Goal: Find specific page/section: Find specific page/section

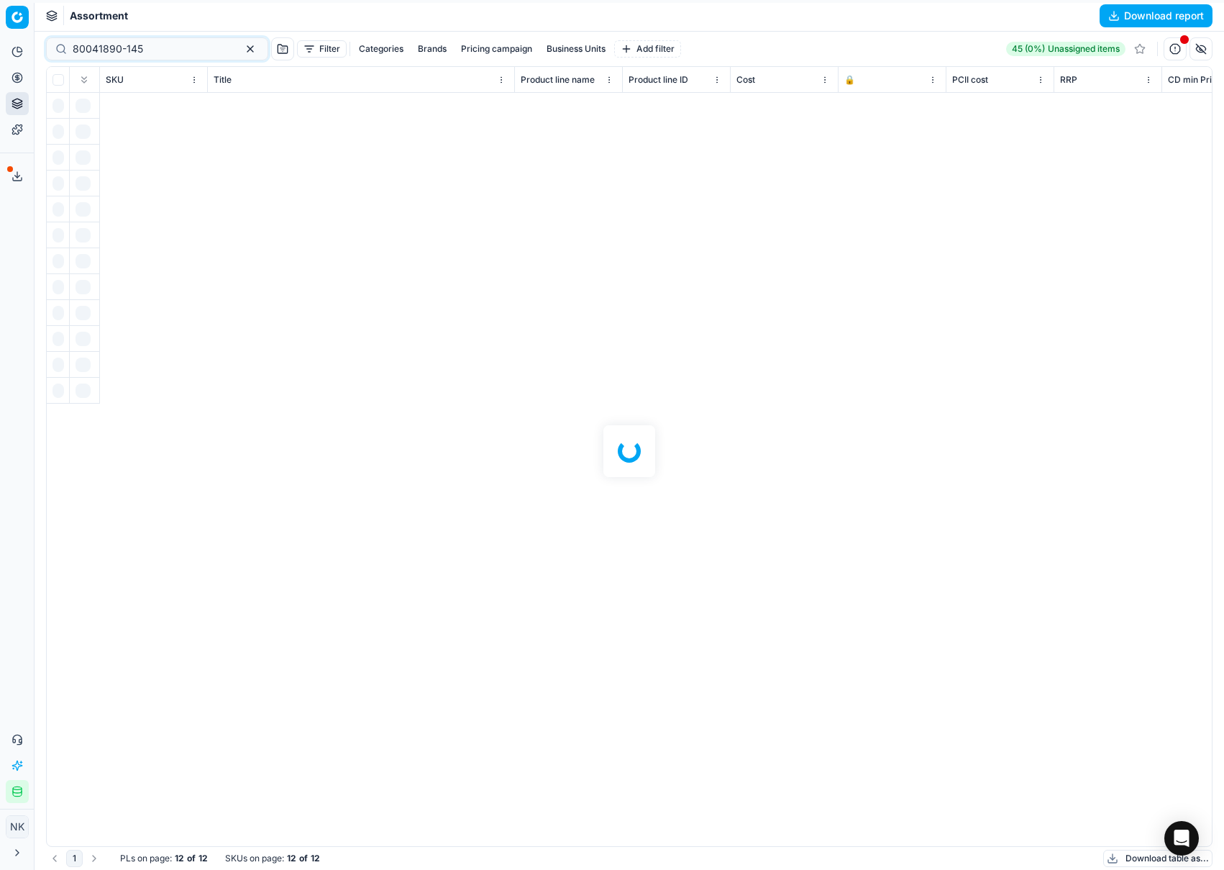
scroll to position [0, 6618]
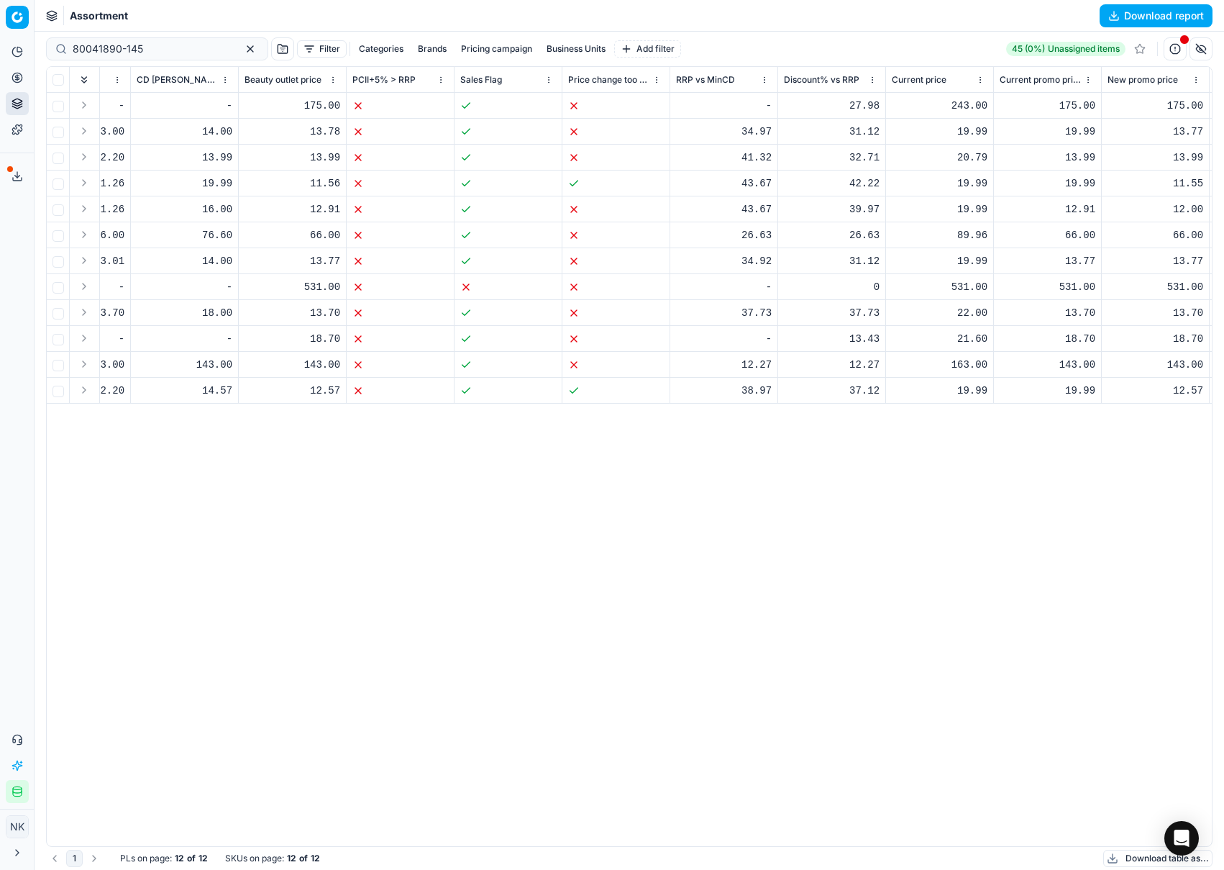
scroll to position [0, 1266]
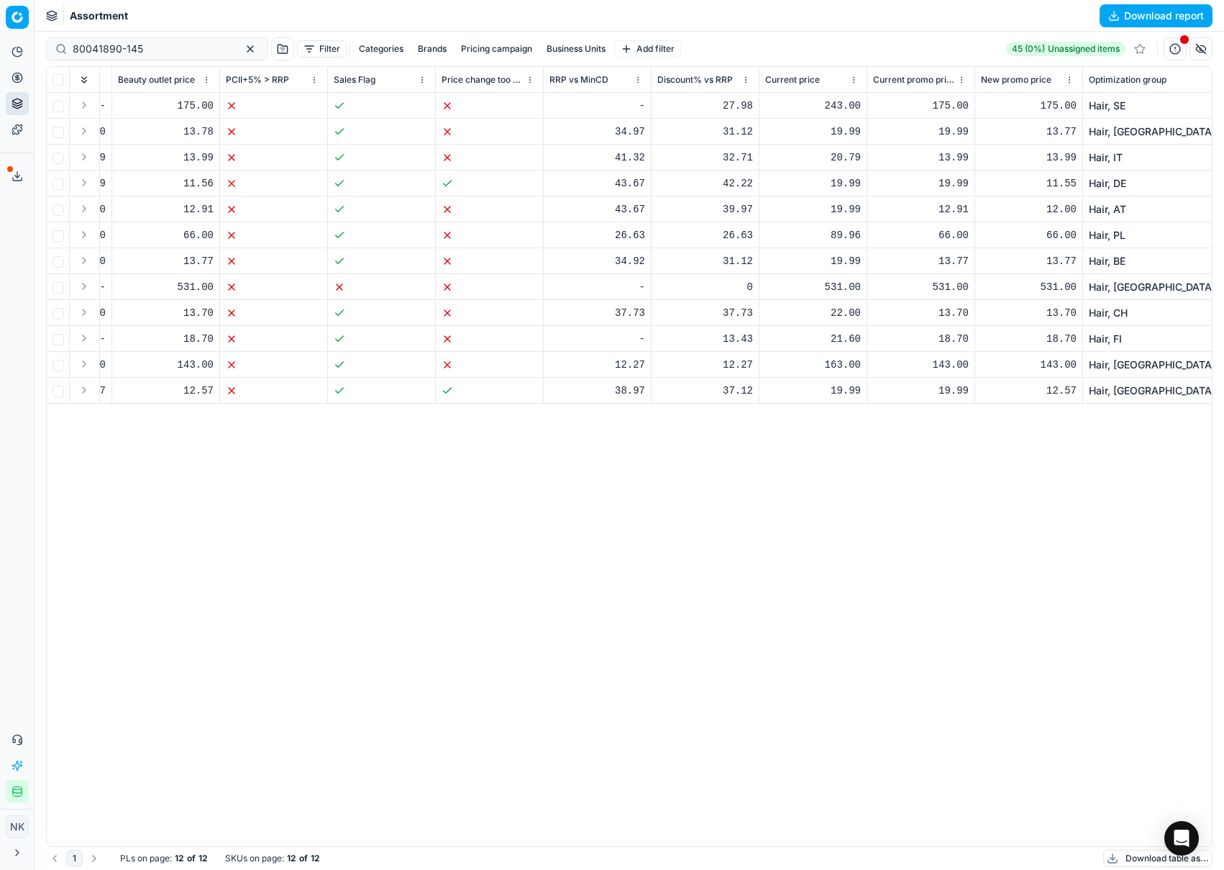
click at [554, 45] on button "Business Units" at bounding box center [576, 48] width 70 height 17
click at [436, 139] on input "ch" at bounding box center [434, 139] width 12 height 12
checkbox input "true"
click at [633, 351] on button "Apply" at bounding box center [628, 352] width 35 height 17
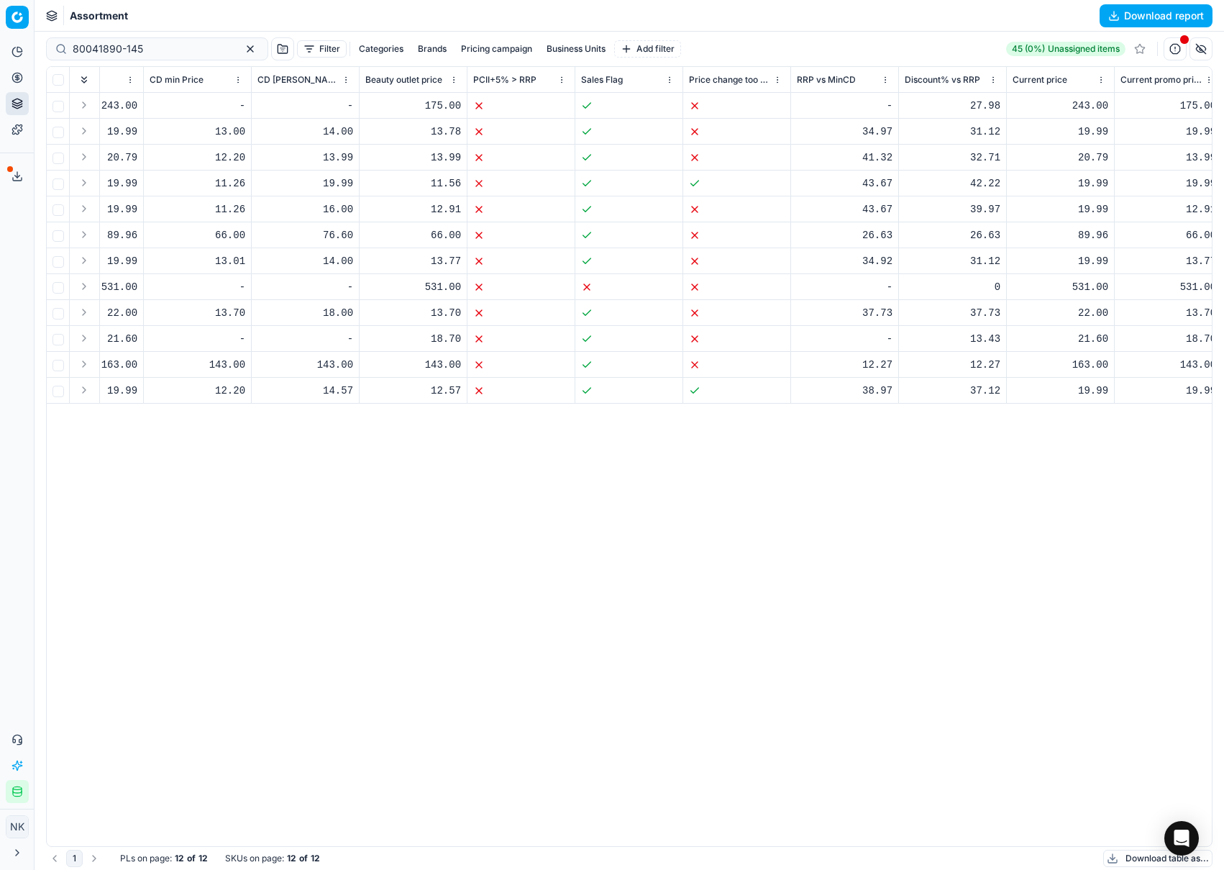
scroll to position [0, 1021]
click at [542, 53] on button "Business Units" at bounding box center [576, 48] width 70 height 17
click at [438, 135] on input "ch" at bounding box center [434, 139] width 12 height 12
checkbox input "true"
click at [634, 357] on button "Apply" at bounding box center [628, 352] width 35 height 17
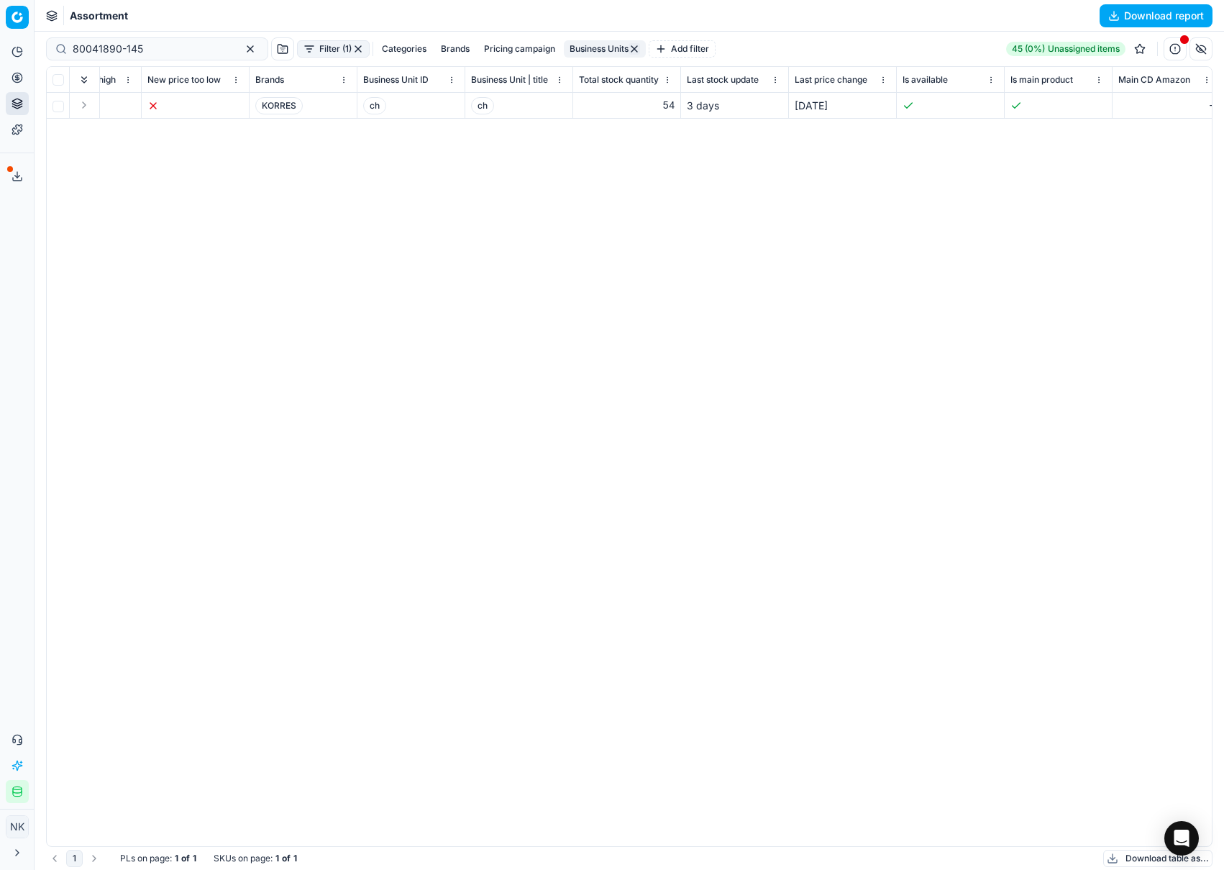
scroll to position [0, 4295]
click at [149, 50] on input "80041890-145" at bounding box center [152, 49] width 158 height 14
paste input "16575-50"
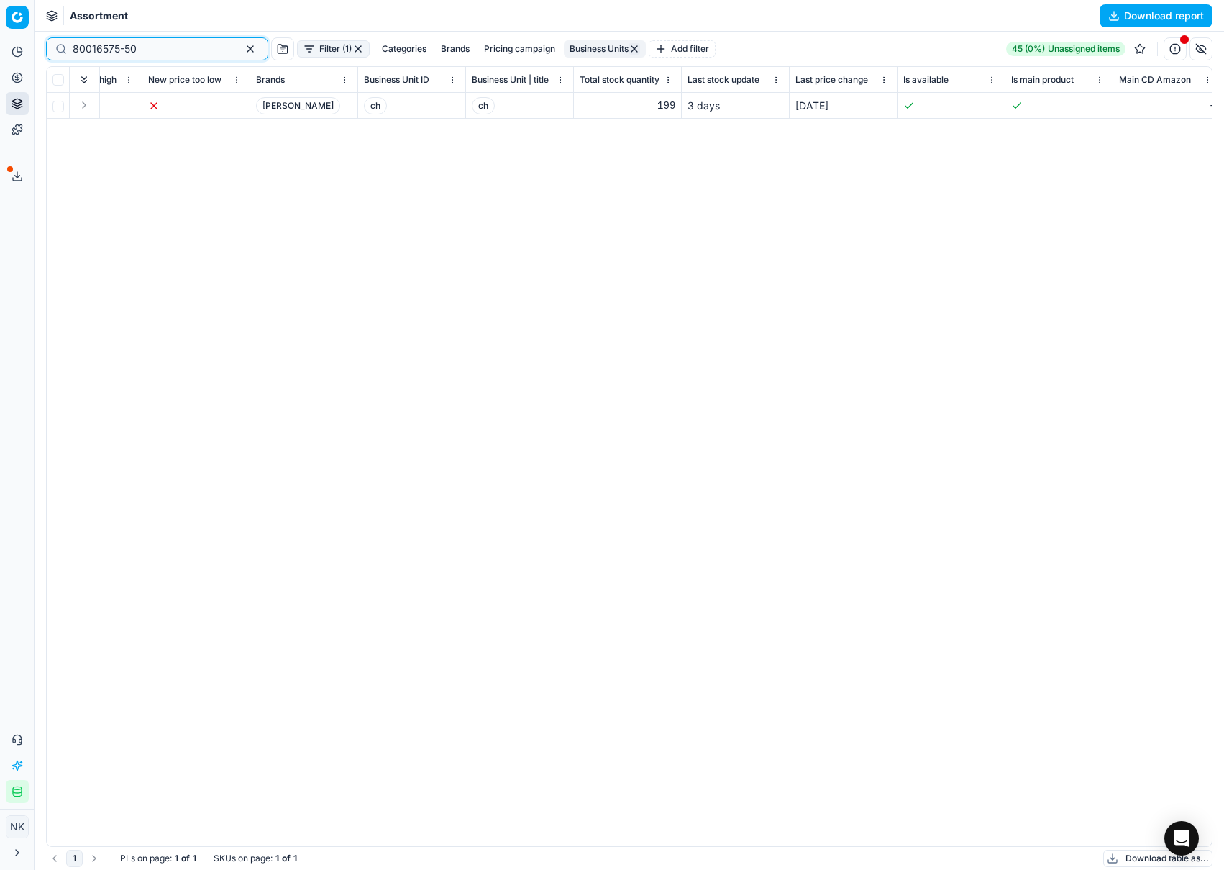
type input "80016575-50"
click at [564, 53] on button "Business Units" at bounding box center [605, 48] width 82 height 17
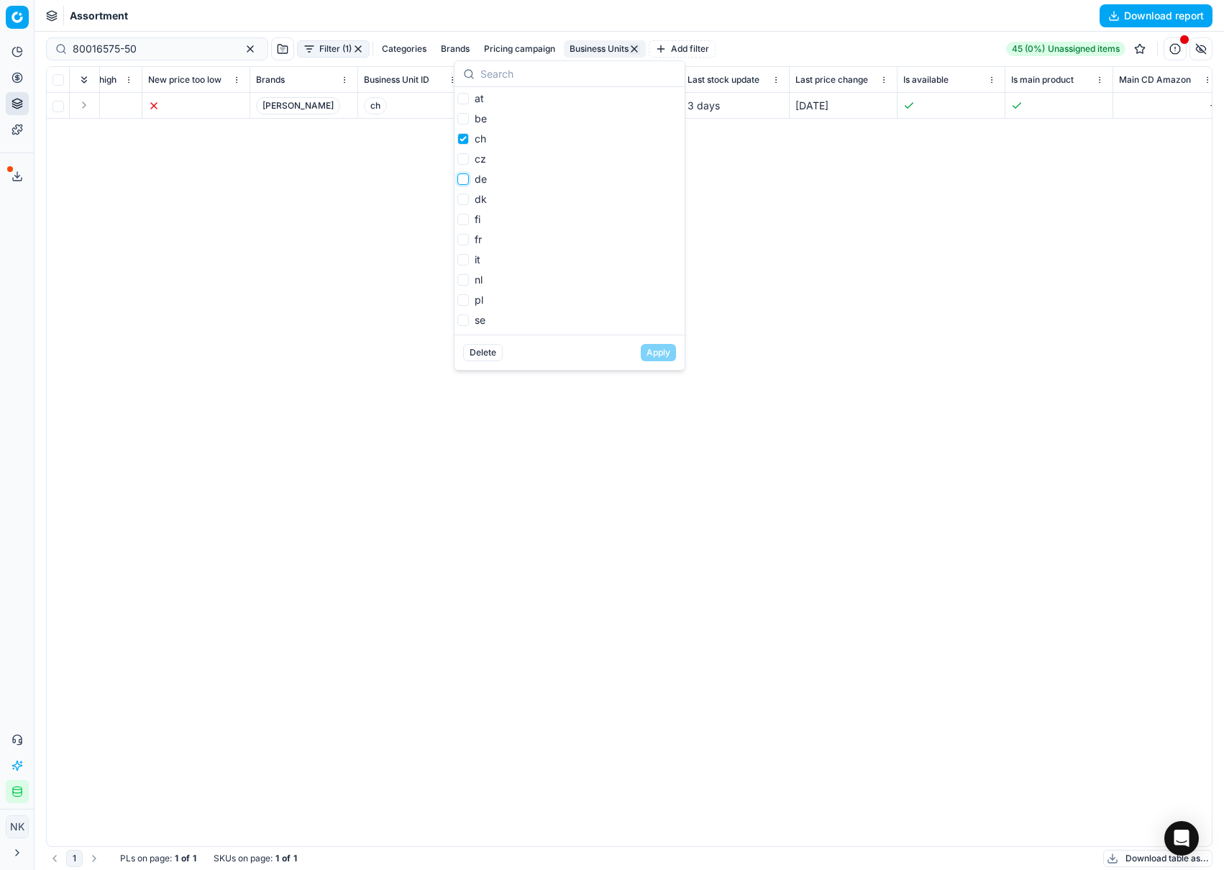
click at [462, 178] on input "de" at bounding box center [463, 179] width 12 height 12
checkbox input "true"
click at [654, 354] on button "Apply" at bounding box center [658, 352] width 35 height 17
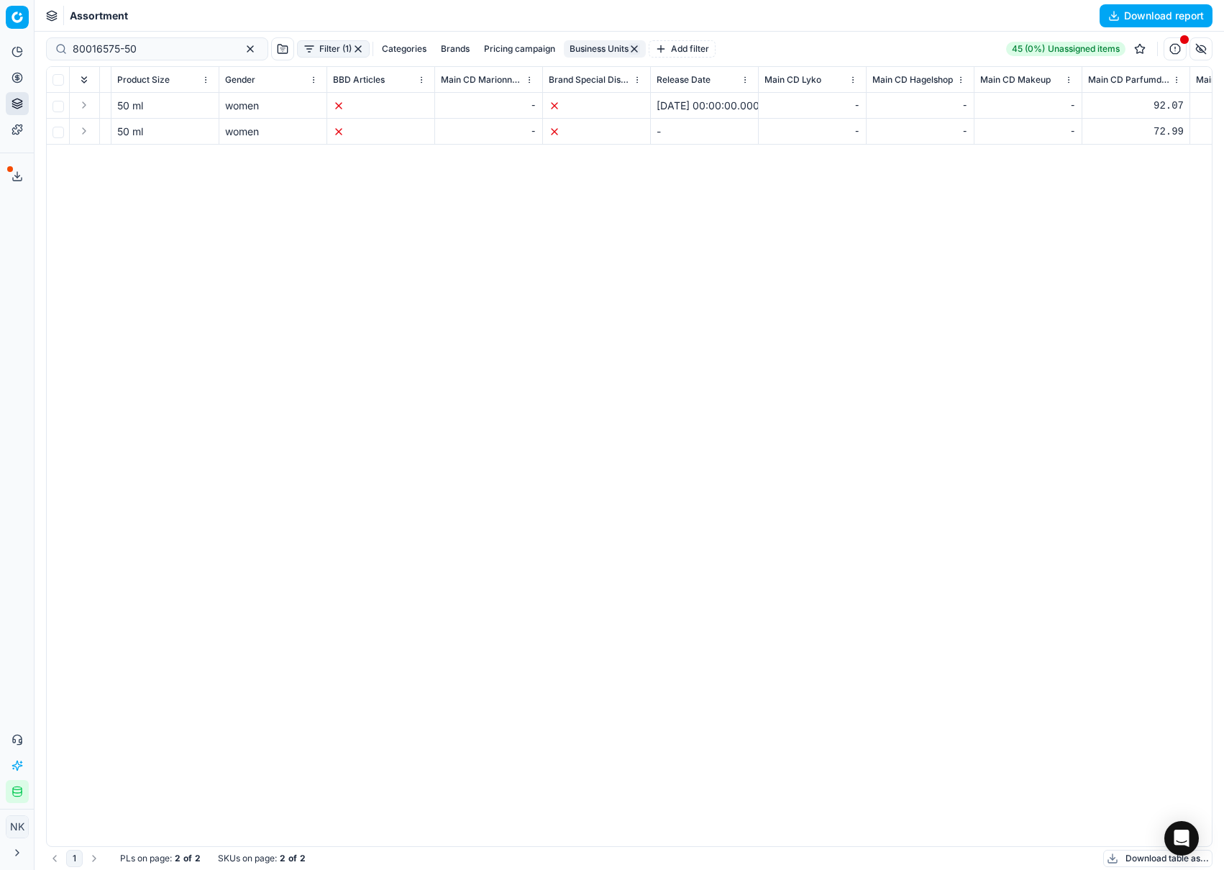
scroll to position [0, 6162]
click at [175, 52] on input "80016575-50" at bounding box center [152, 49] width 158 height 14
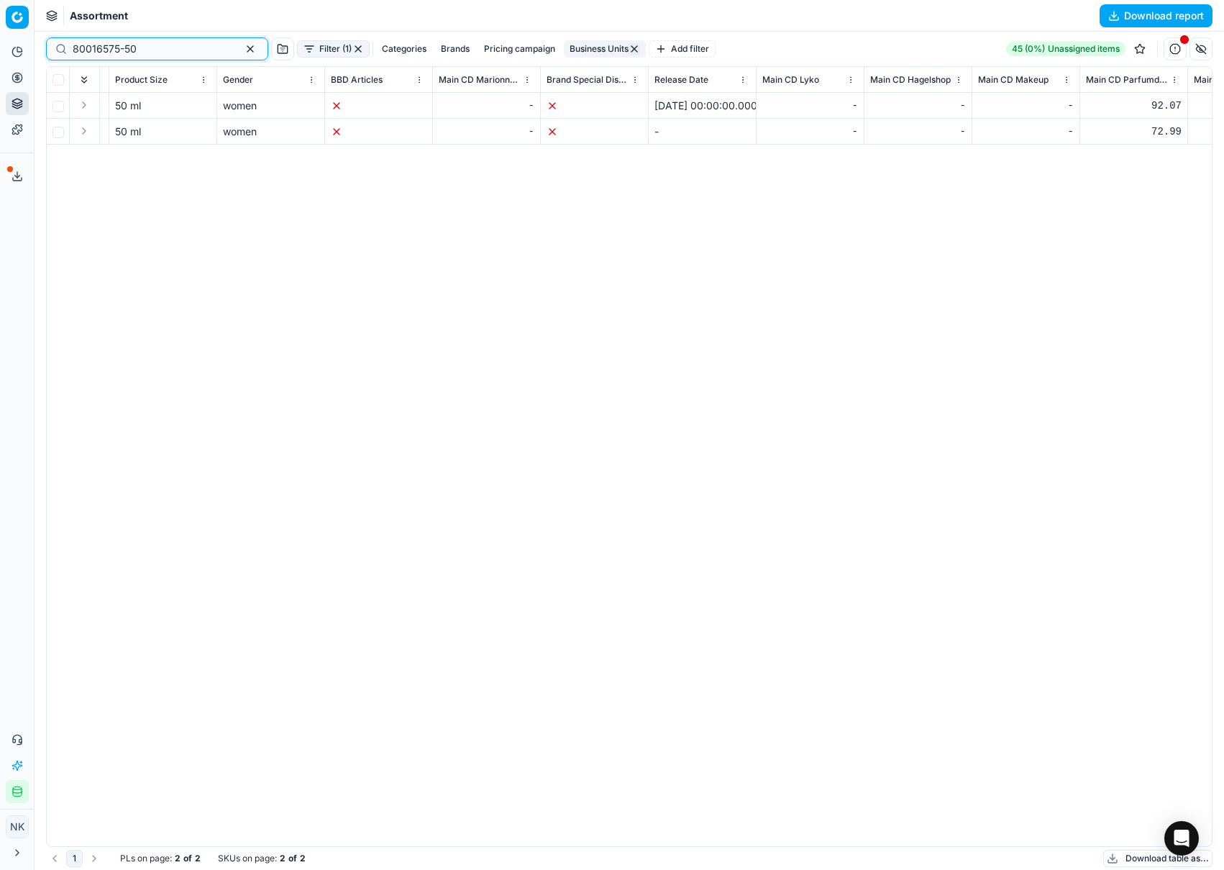
click at [175, 52] on input "80016575-50" at bounding box center [152, 49] width 158 height 14
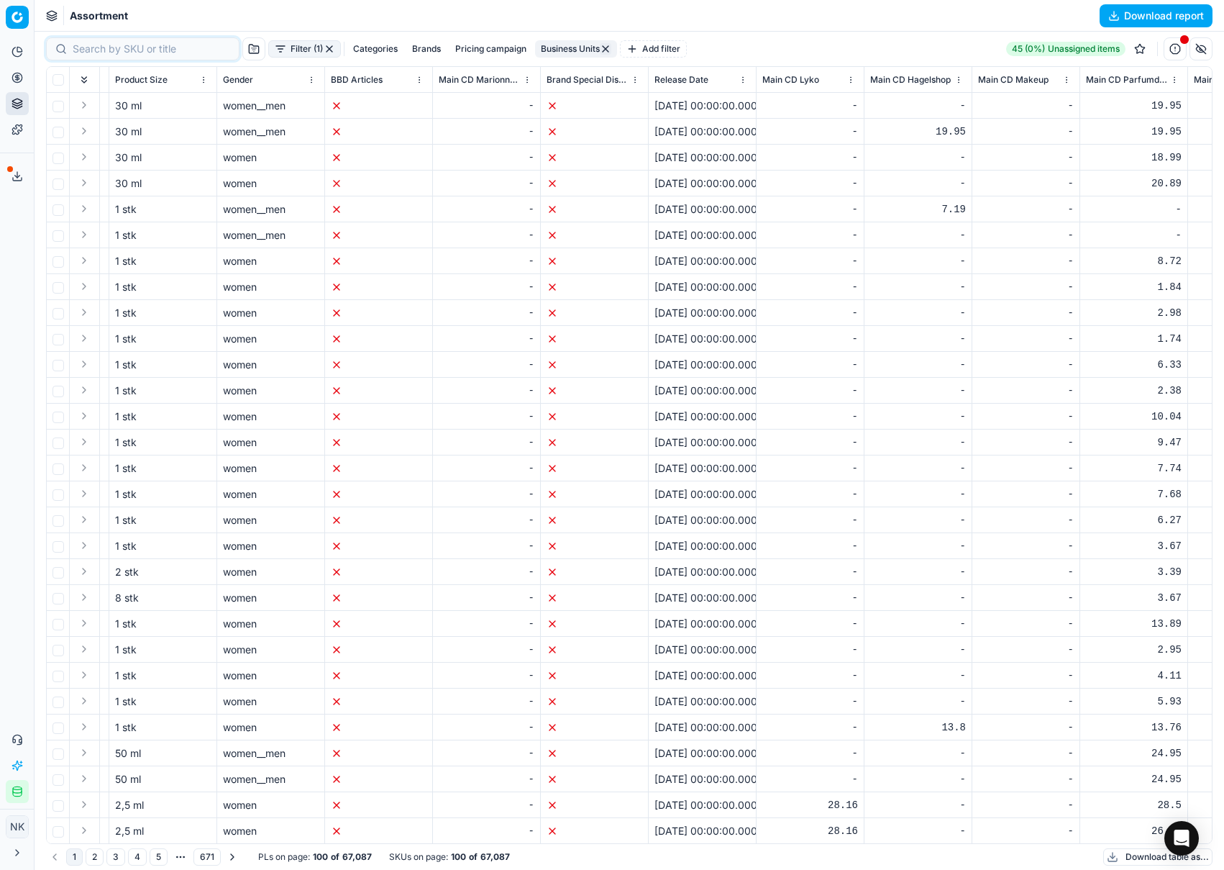
click at [529, 48] on div "Categories Brands Pricing campaign Business Units Add filter" at bounding box center [516, 48] width 339 height 17
click at [461, 48] on button "Business Units" at bounding box center [463, 48] width 82 height 17
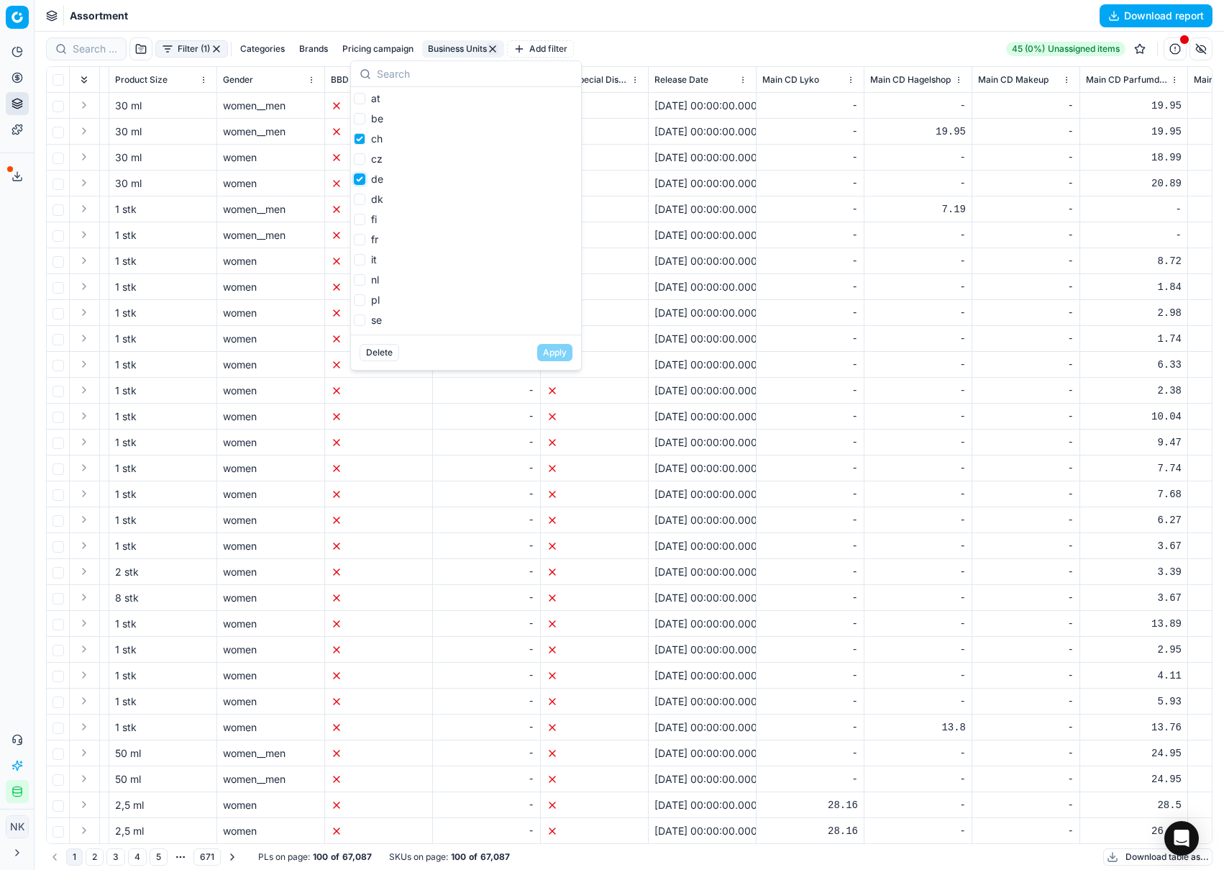
click at [357, 181] on input "de" at bounding box center [360, 179] width 12 height 12
checkbox input "false"
click at [560, 356] on button "Apply" at bounding box center [554, 352] width 35 height 17
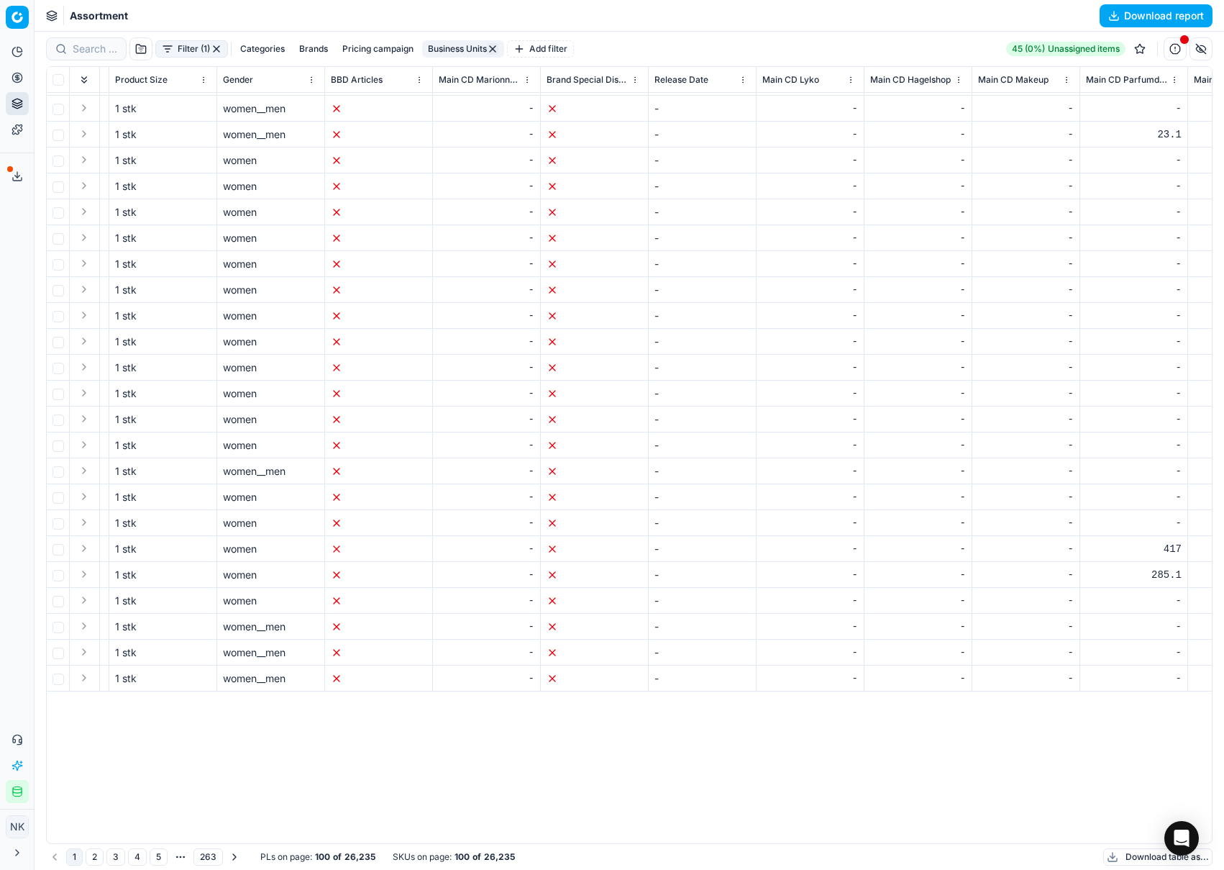
scroll to position [1839, 6162]
